Goal: Task Accomplishment & Management: Manage account settings

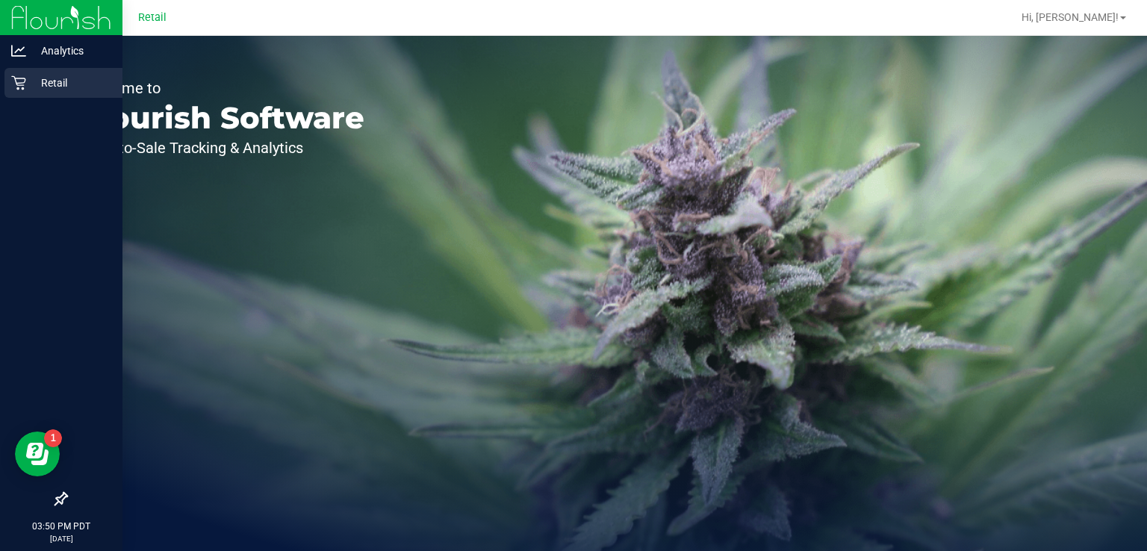
click at [30, 81] on p "Retail" at bounding box center [71, 83] width 90 height 18
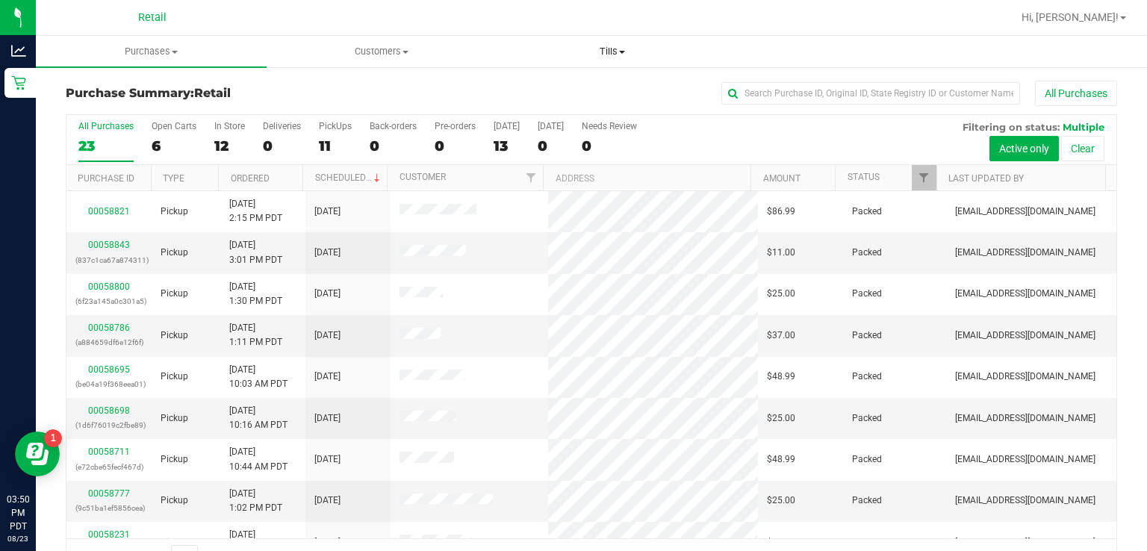
click at [617, 51] on span "Tills" at bounding box center [611, 51] width 229 height 13
click at [585, 90] on span "Manage tills" at bounding box center [547, 90] width 101 height 13
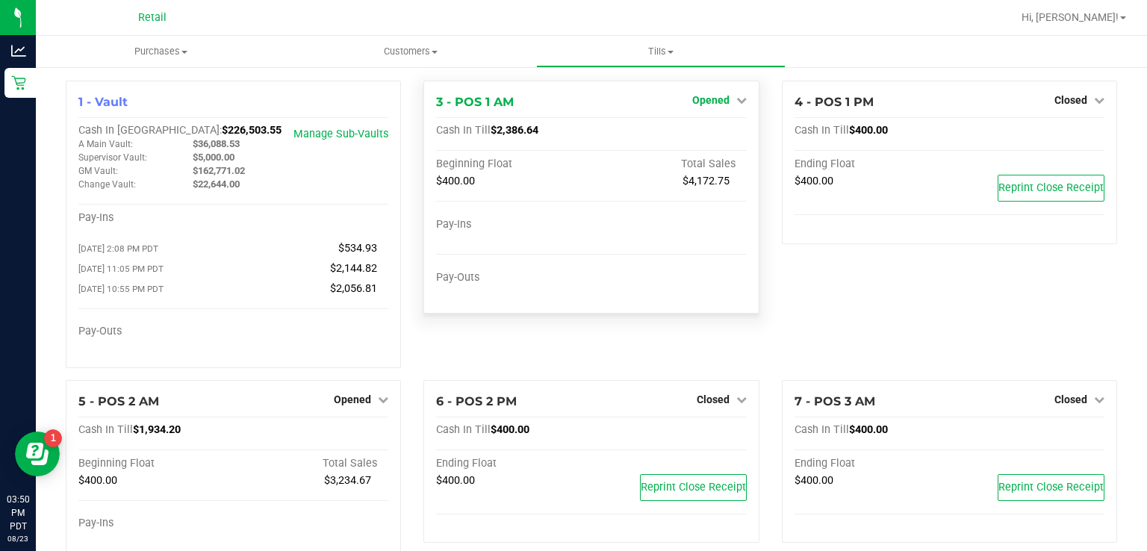
click at [736, 102] on icon at bounding box center [741, 100] width 10 height 10
click at [717, 132] on link "Close Till" at bounding box center [712, 131] width 40 height 12
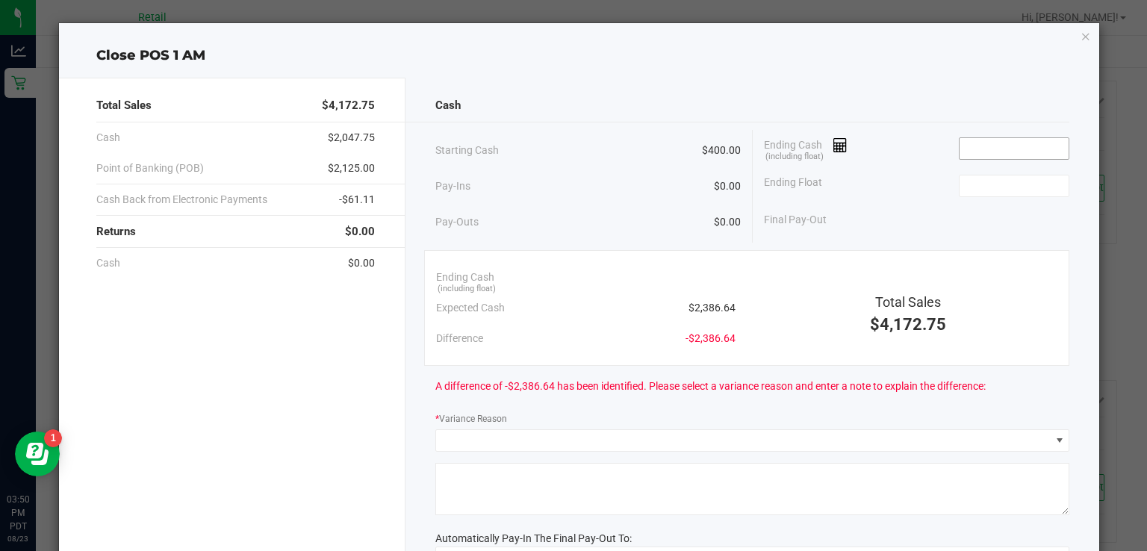
click at [987, 143] on input at bounding box center [1014, 148] width 110 height 21
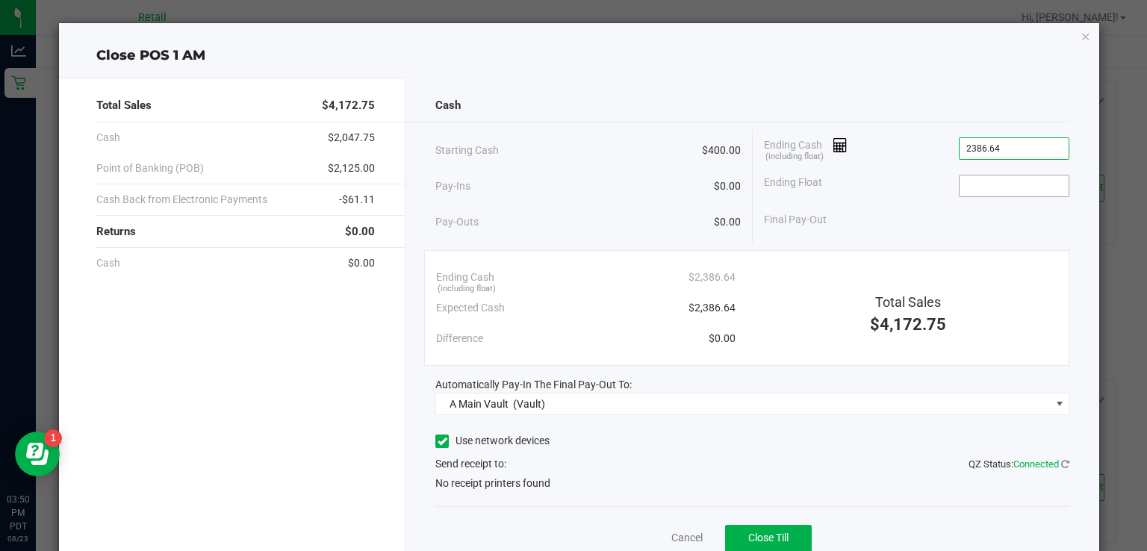
click at [1010, 185] on input at bounding box center [1014, 185] width 110 height 21
type input "$2,386.64"
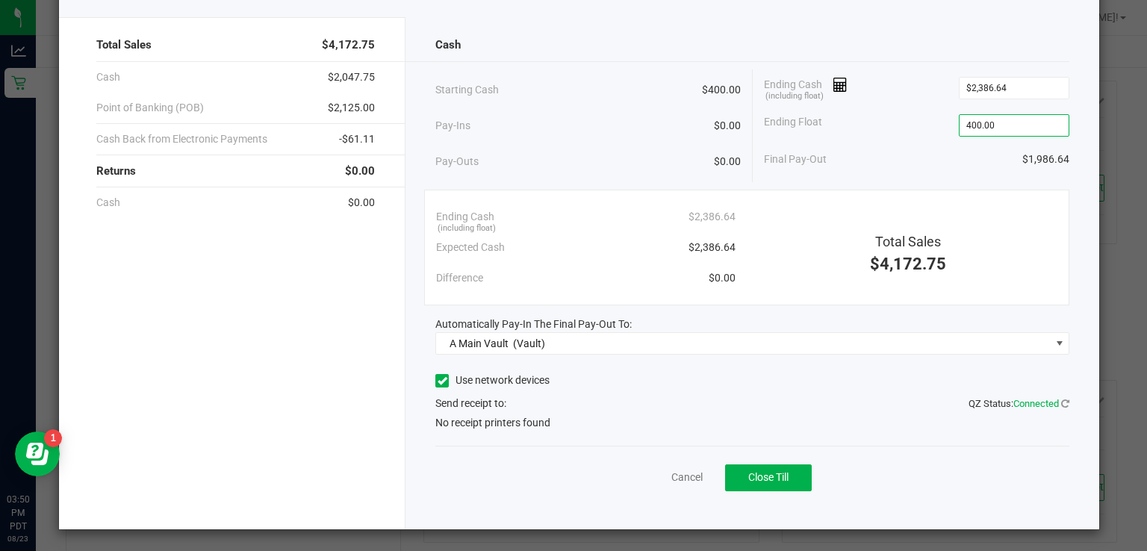
click at [438, 381] on icon at bounding box center [443, 381] width 10 height 0
click at [0, 0] on input "Use network devices" at bounding box center [0, 0] width 0 height 0
type input "$400.00"
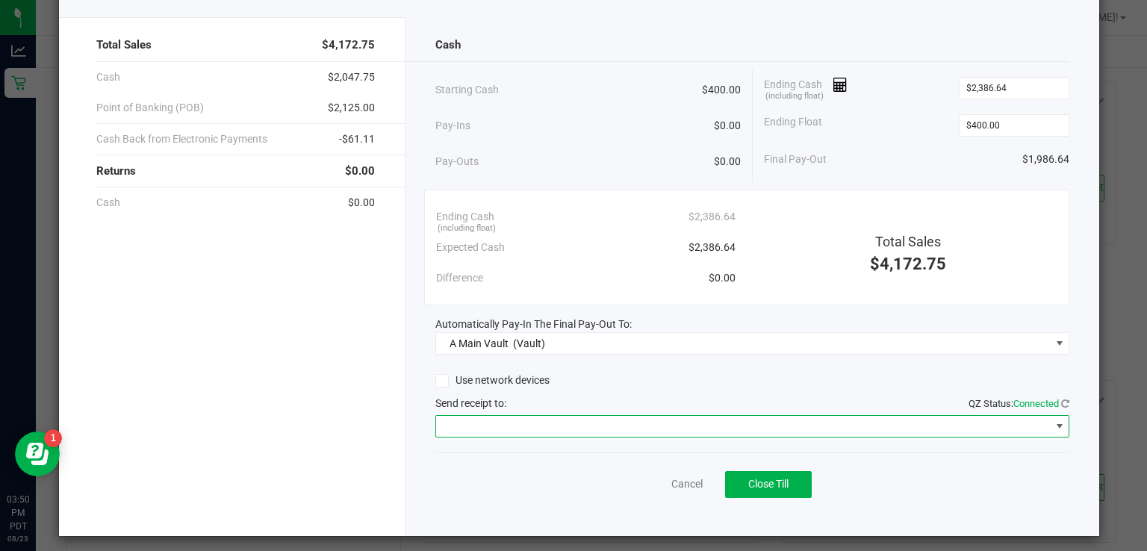
click at [1053, 424] on span at bounding box center [1059, 426] width 12 height 12
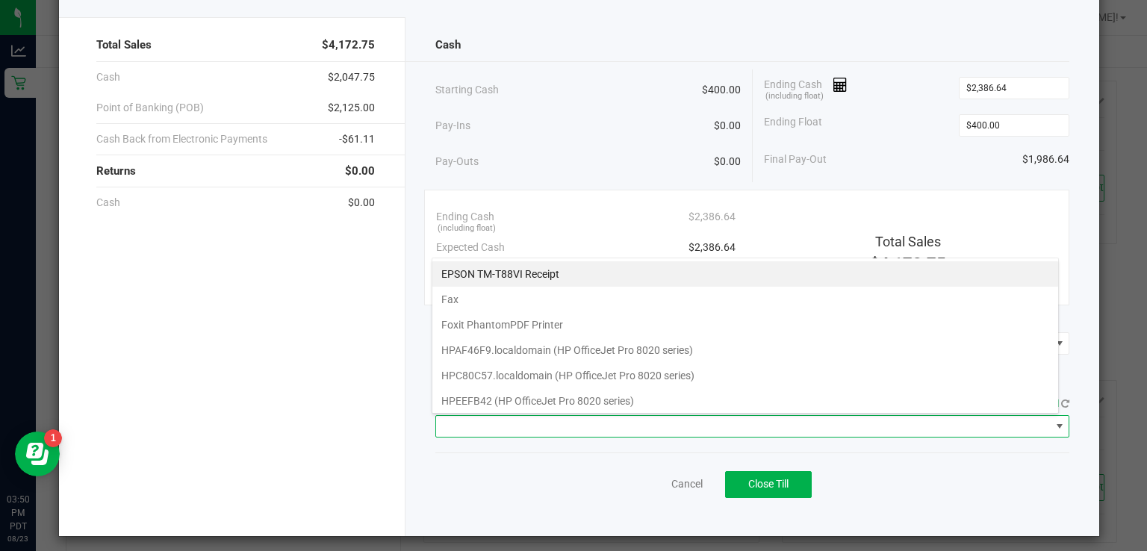
scroll to position [22, 627]
click at [505, 270] on Receipt "EPSON TM-T88VI Receipt" at bounding box center [745, 273] width 626 height 25
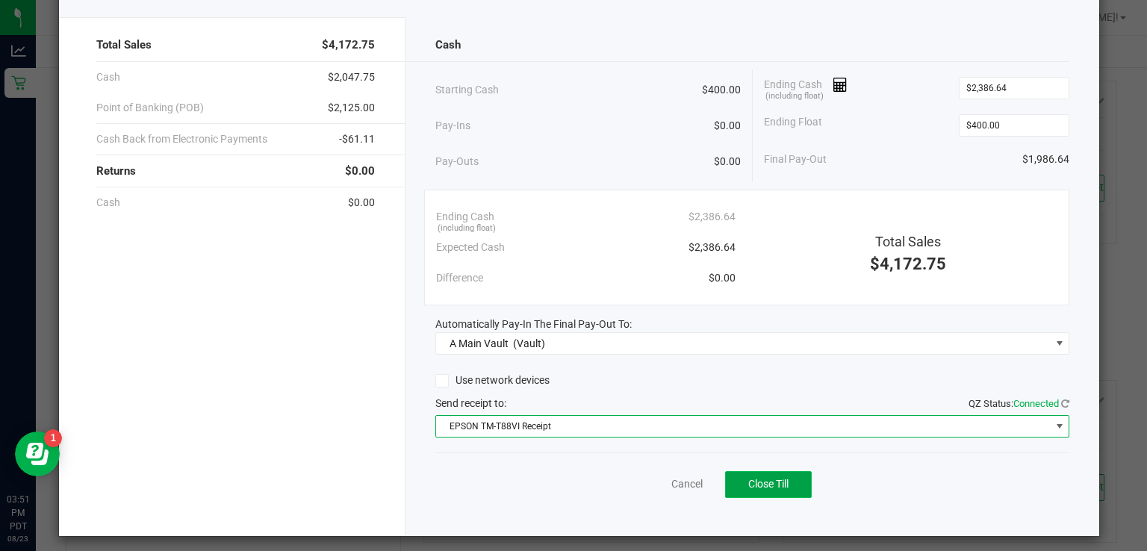
click at [771, 485] on span "Close Till" at bounding box center [768, 484] width 40 height 12
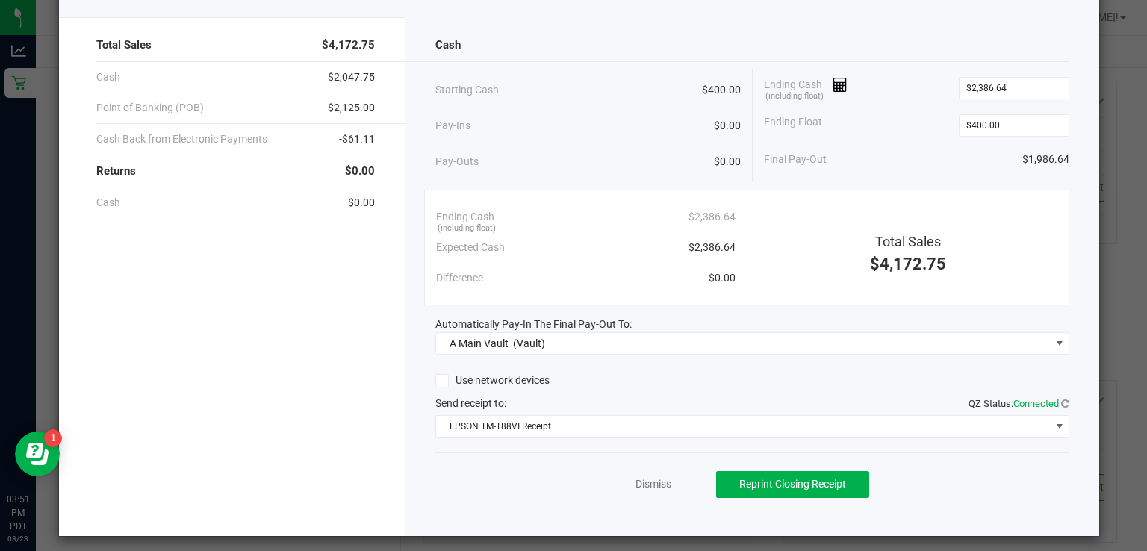
click at [215, 346] on div "Total Sales $4,172.75 Cash $2,047.75 Point of Banking (POB) $2,125.00 Cash Back…" at bounding box center [232, 276] width 347 height 519
click at [641, 481] on link "Dismiss" at bounding box center [653, 484] width 36 height 16
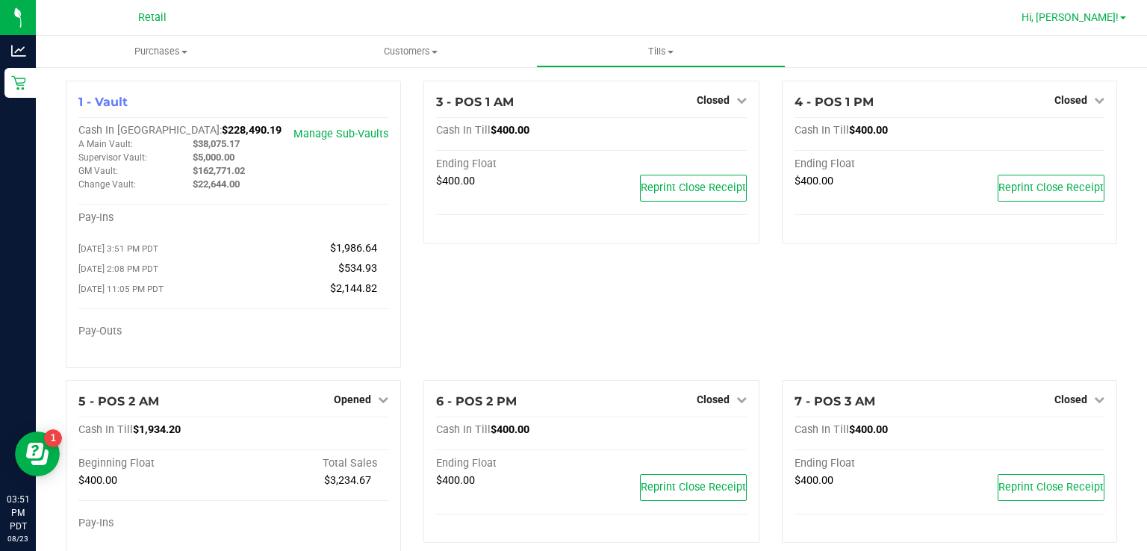
click at [1123, 18] on span at bounding box center [1123, 17] width 6 height 3
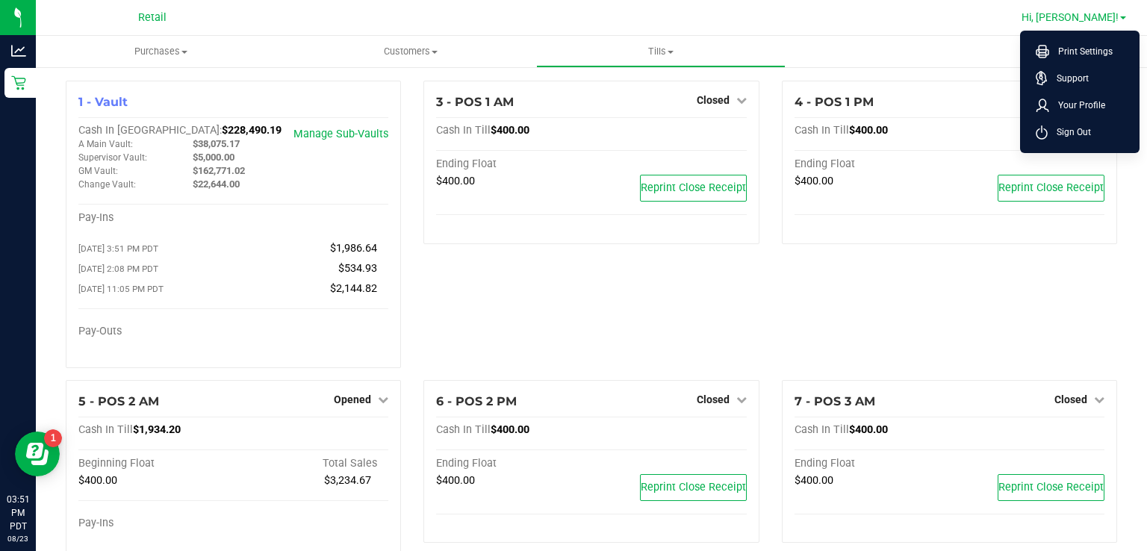
click at [1075, 133] on span "Sign Out" at bounding box center [1069, 132] width 43 height 15
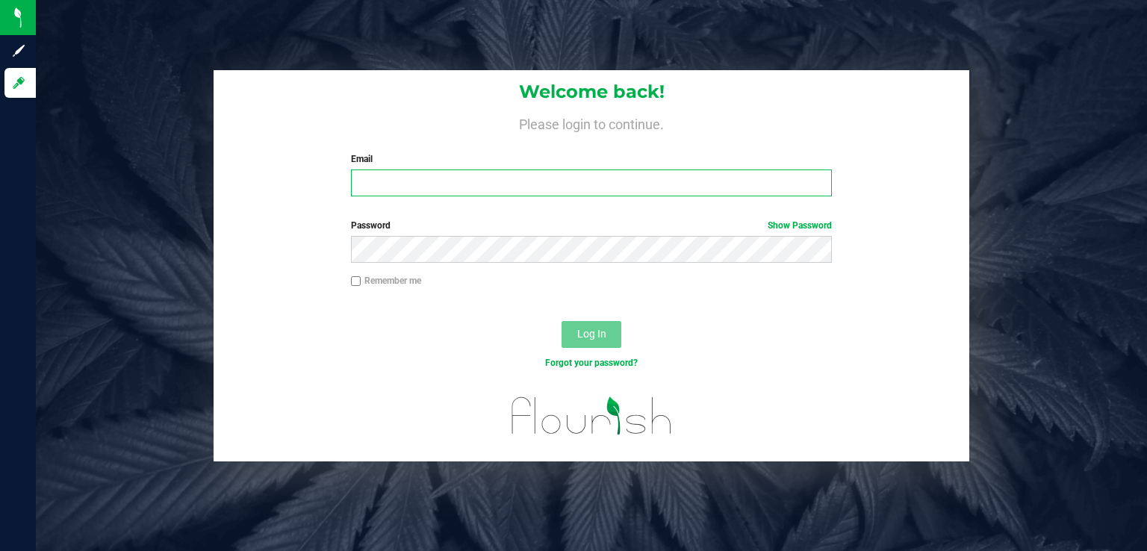
click at [546, 187] on input "Email" at bounding box center [592, 182] width 482 height 27
type input "[EMAIL_ADDRESS][DOMAIN_NAME]"
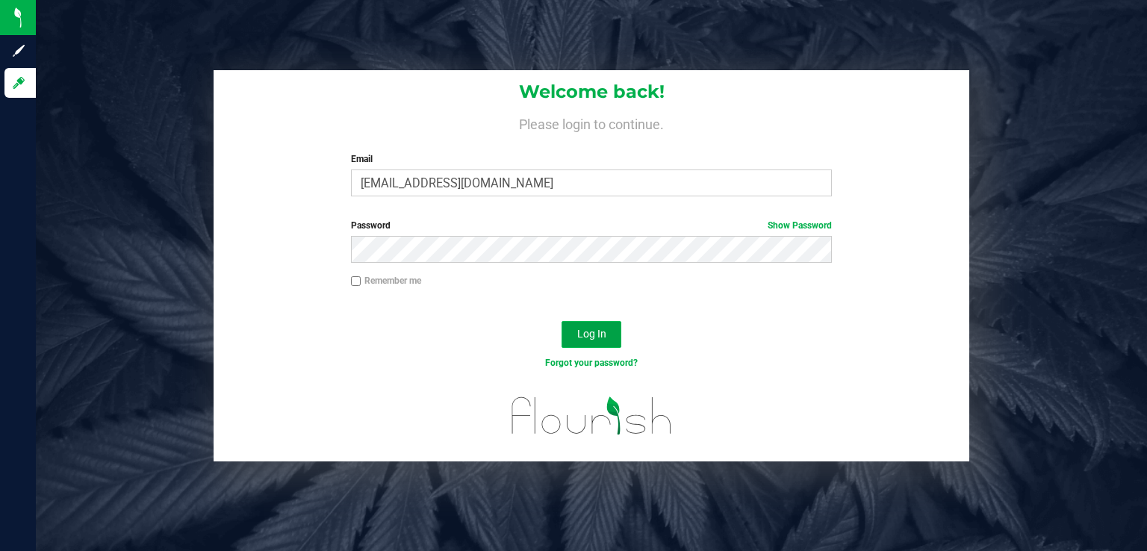
click at [609, 334] on button "Log In" at bounding box center [591, 334] width 60 height 27
